Goal: Task Accomplishment & Management: Manage account settings

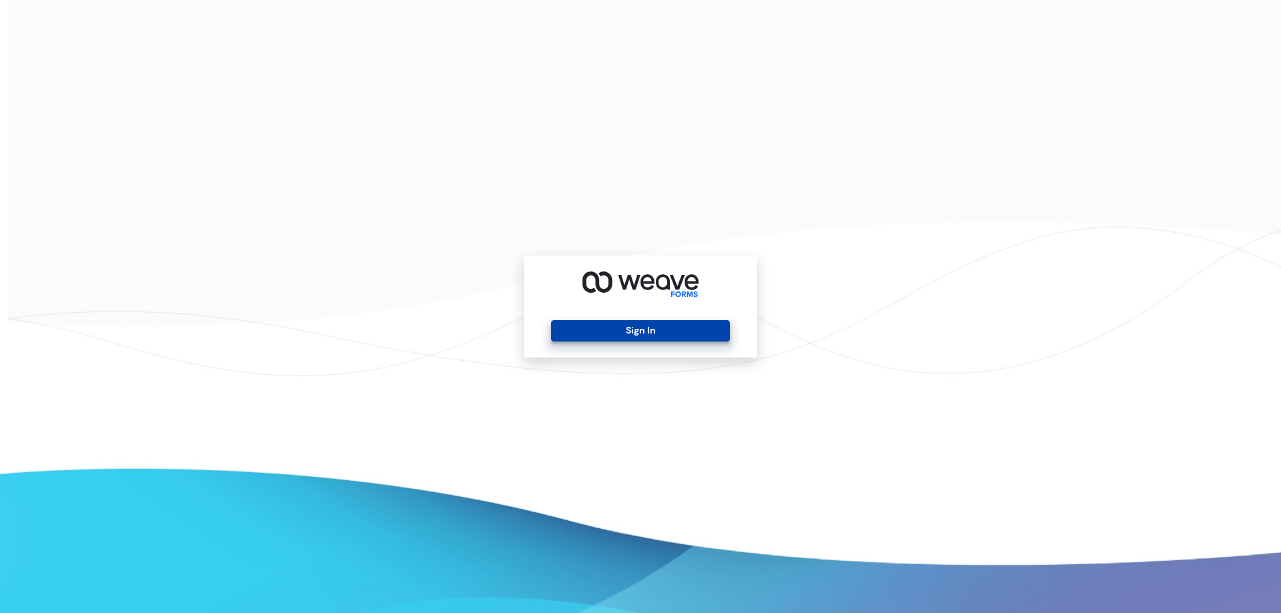
drag, startPoint x: 577, startPoint y: 343, endPoint x: 591, endPoint y: 339, distance: 14.6
click at [587, 340] on div "Sign In" at bounding box center [641, 307] width 234 height 102
click at [592, 339] on button "Sign In" at bounding box center [640, 330] width 178 height 21
